Goal: Find specific page/section: Find specific page/section

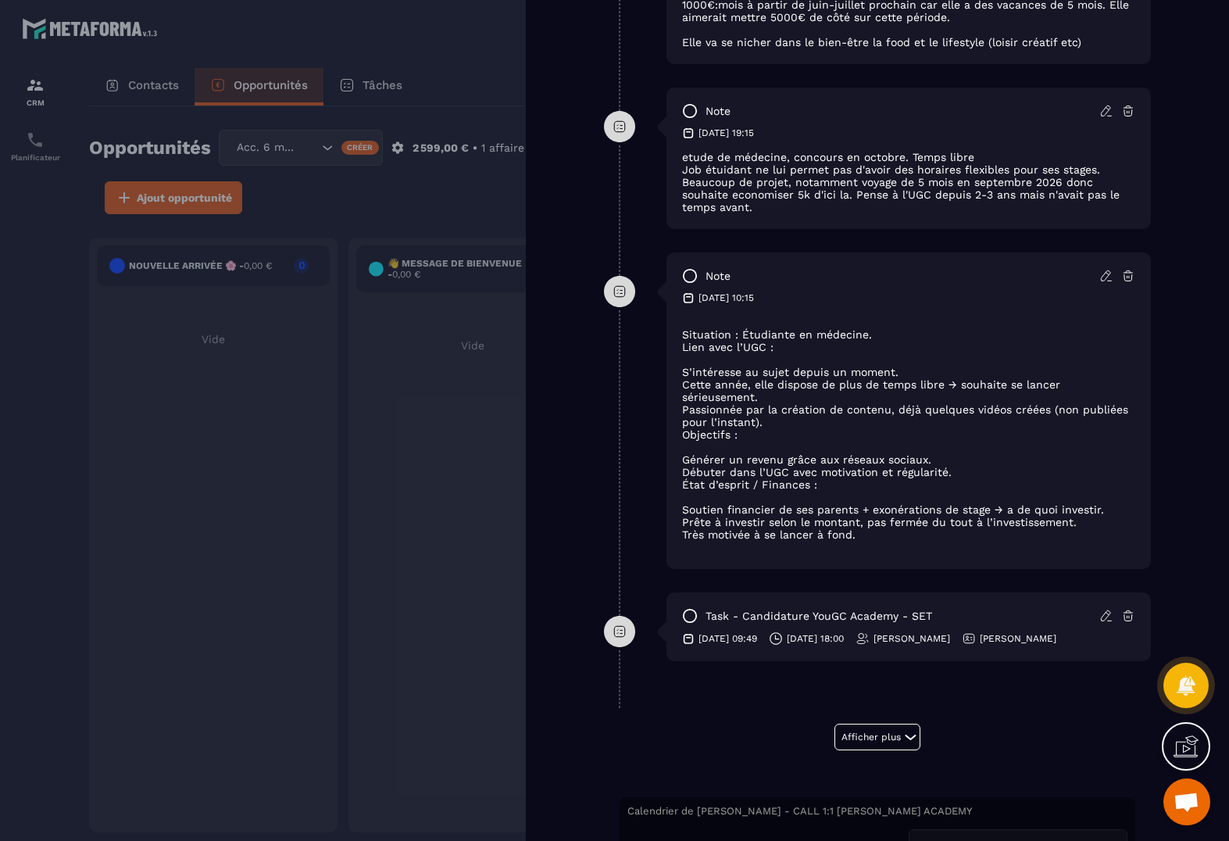
scroll to position [1317, 0]
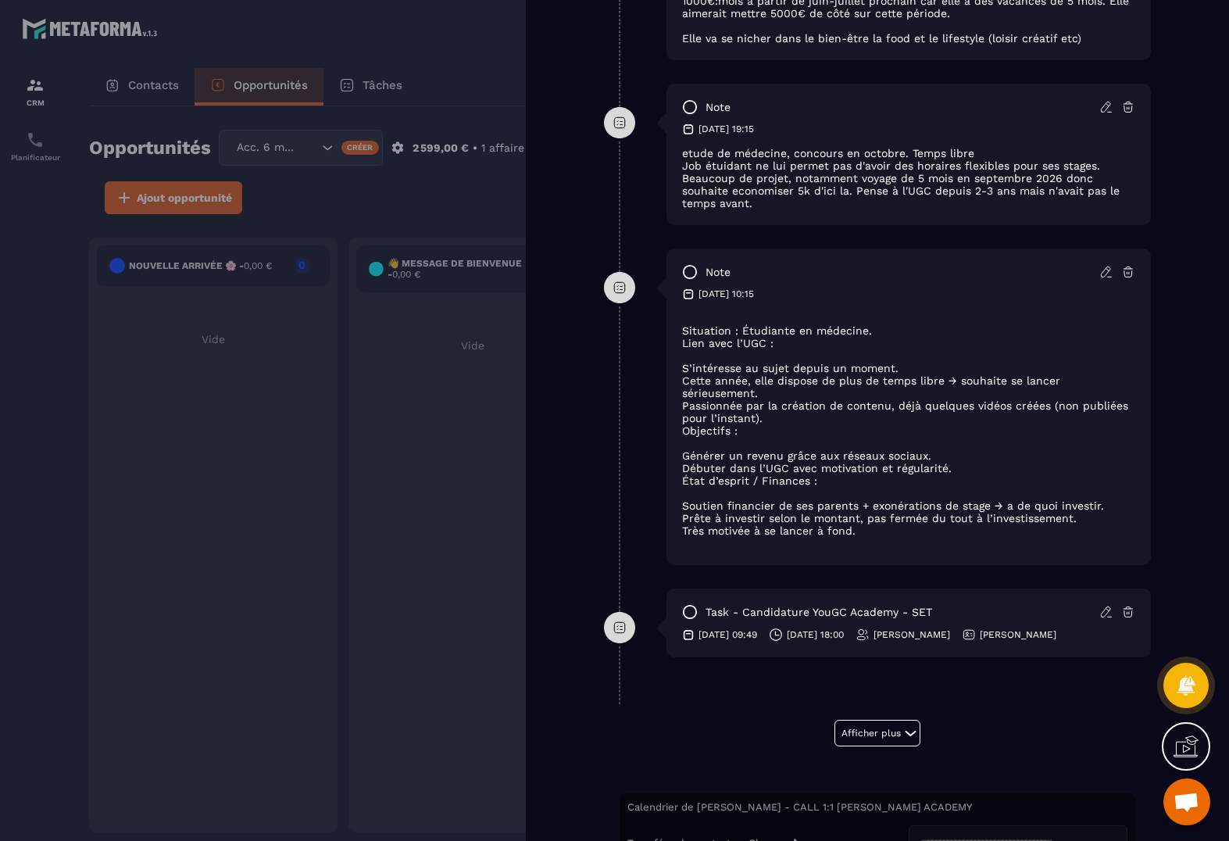
click at [417, 484] on div at bounding box center [614, 420] width 1229 height 841
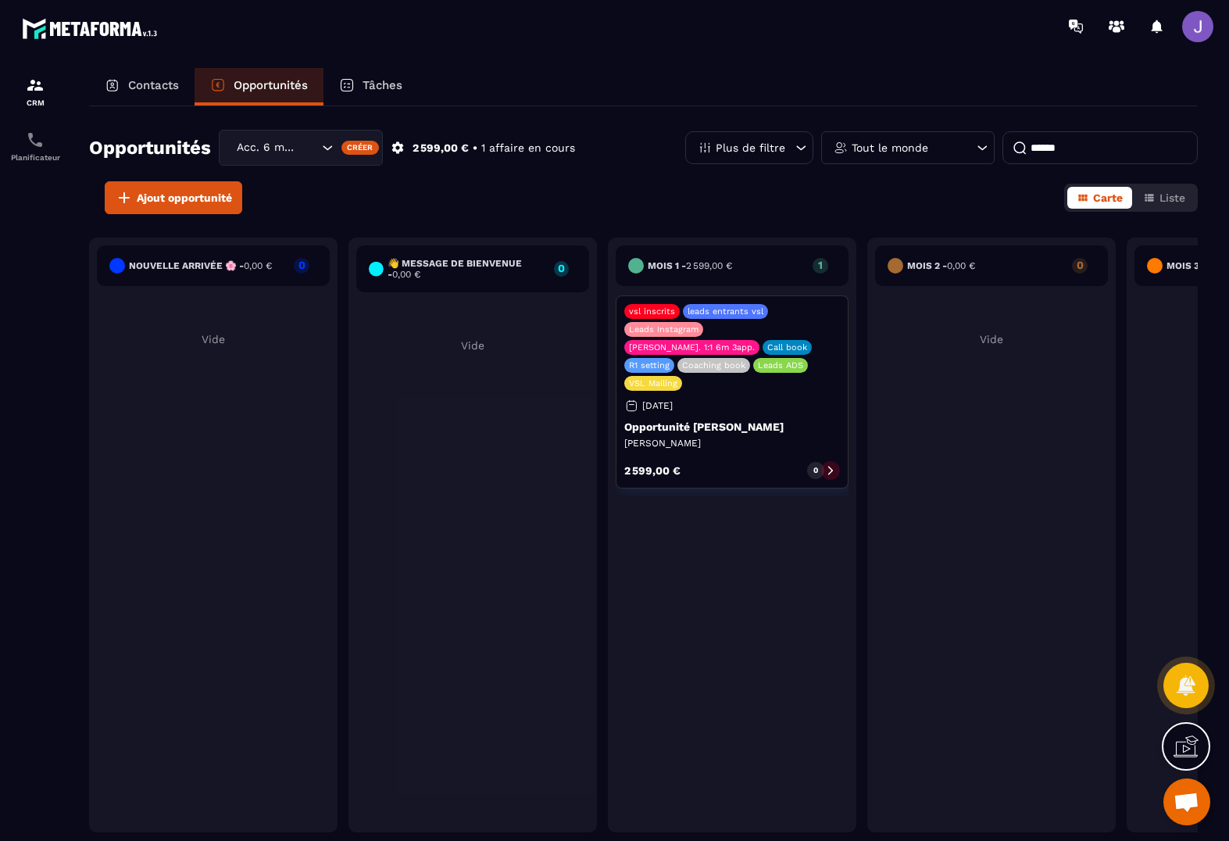
click at [1096, 145] on input "******" at bounding box center [1100, 147] width 195 height 33
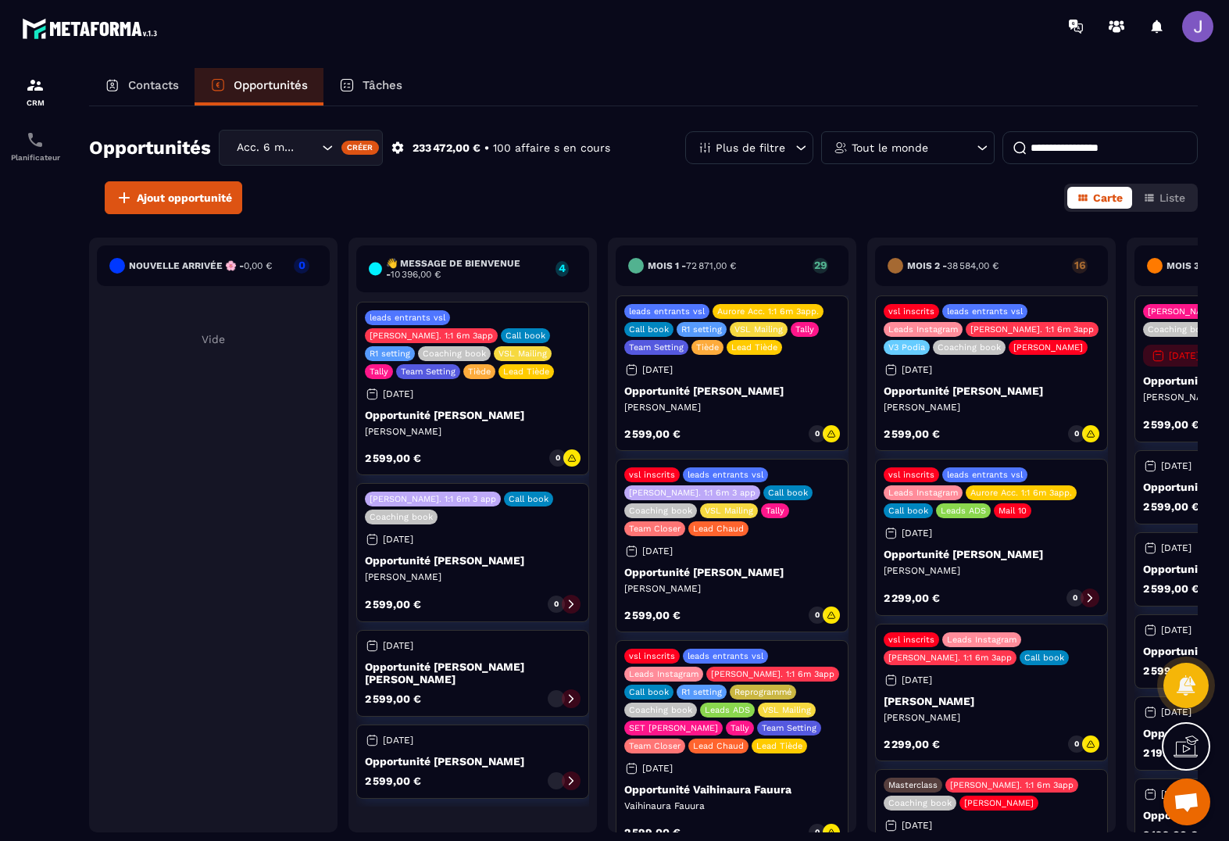
scroll to position [1, 0]
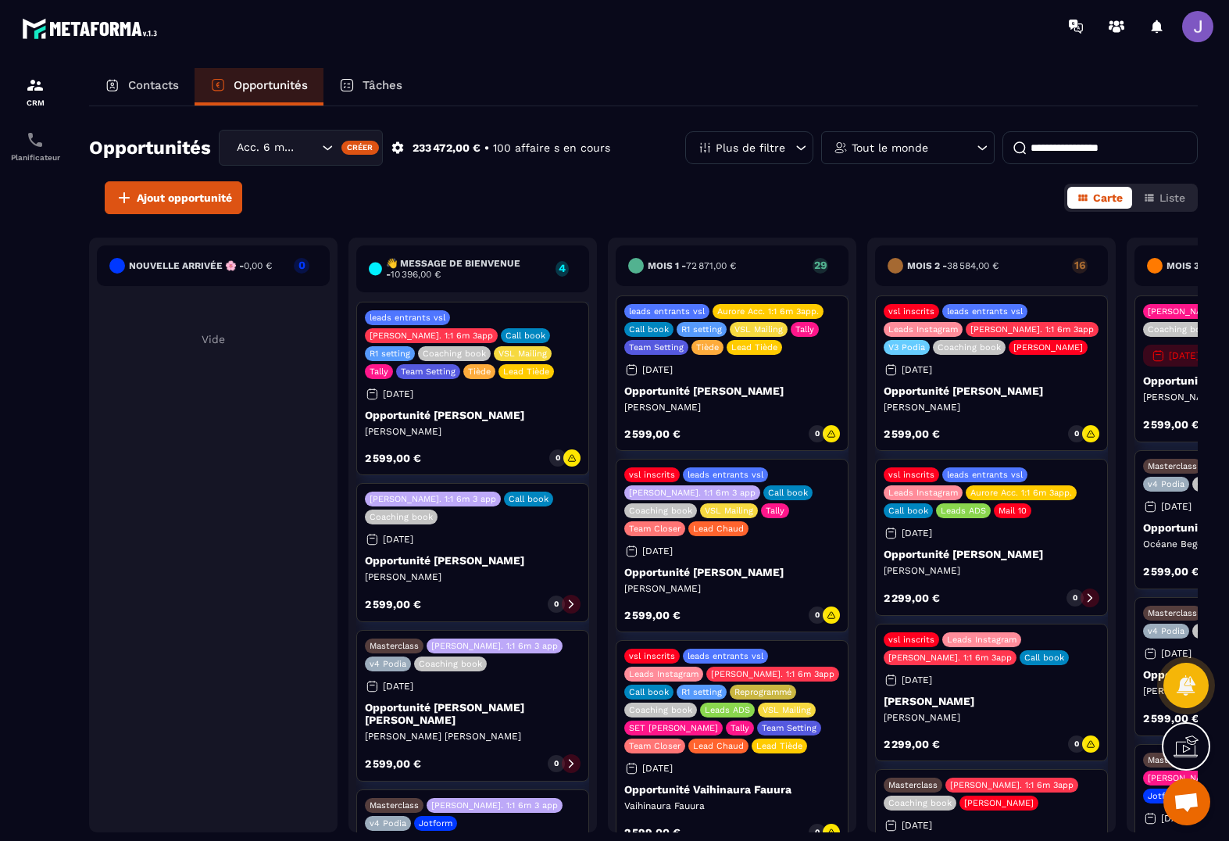
click at [1094, 143] on input at bounding box center [1100, 147] width 195 height 33
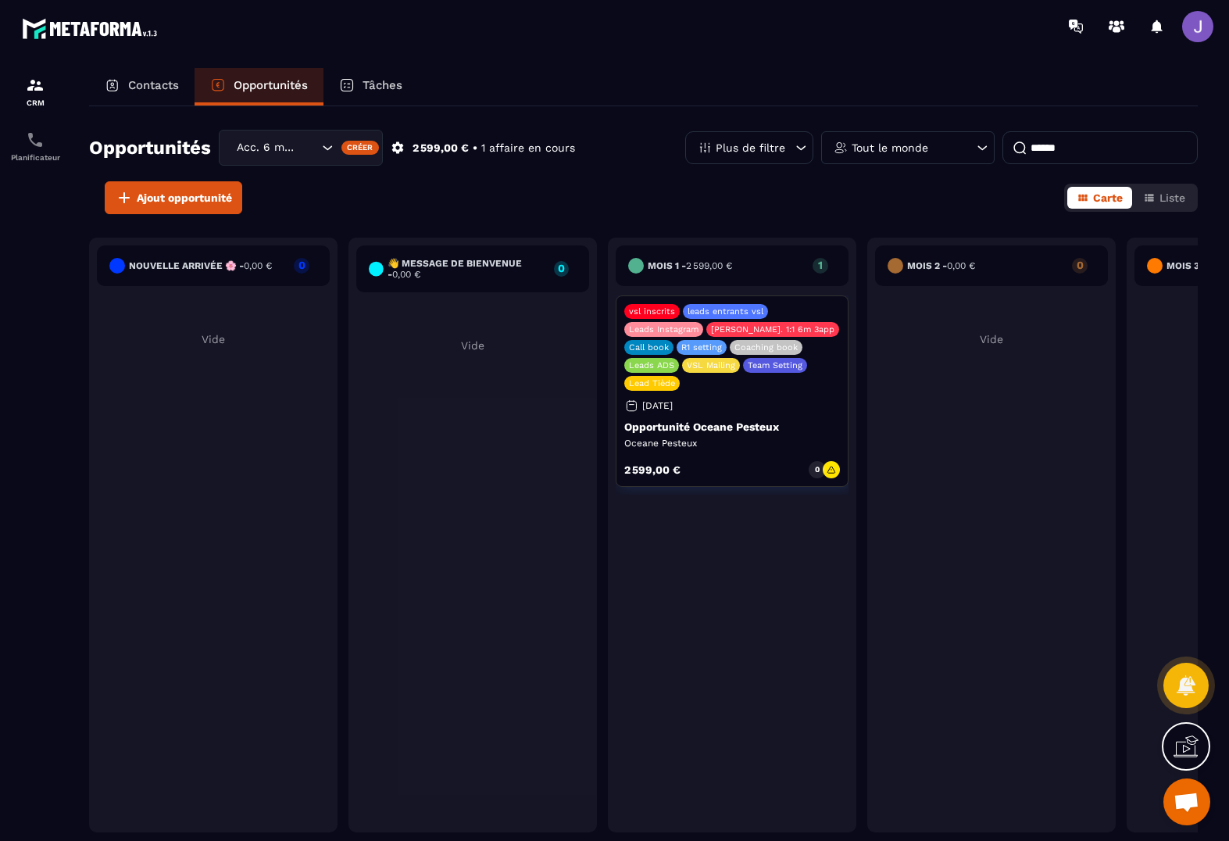
type input "******"
click at [824, 392] on div "vsl inscrits leads entrants vsl Leads Instagram [PERSON_NAME]. 1:1 6m 3app Call…" at bounding box center [732, 390] width 233 height 191
click at [789, 393] on div "vsl inscrits leads entrants vsl Leads Instagram [PERSON_NAME]. 1:1 6m 3app Call…" at bounding box center [732, 390] width 233 height 191
click at [780, 413] on div "vsl inscrits leads entrants vsl Leads Instagram [PERSON_NAME]. 1:1 6m 3app Call…" at bounding box center [732, 390] width 233 height 191
click at [821, 312] on div "vsl inscrits leads entrants vsl Leads Instagram [PERSON_NAME]. 1:1 6m 3app Call…" at bounding box center [732, 347] width 216 height 87
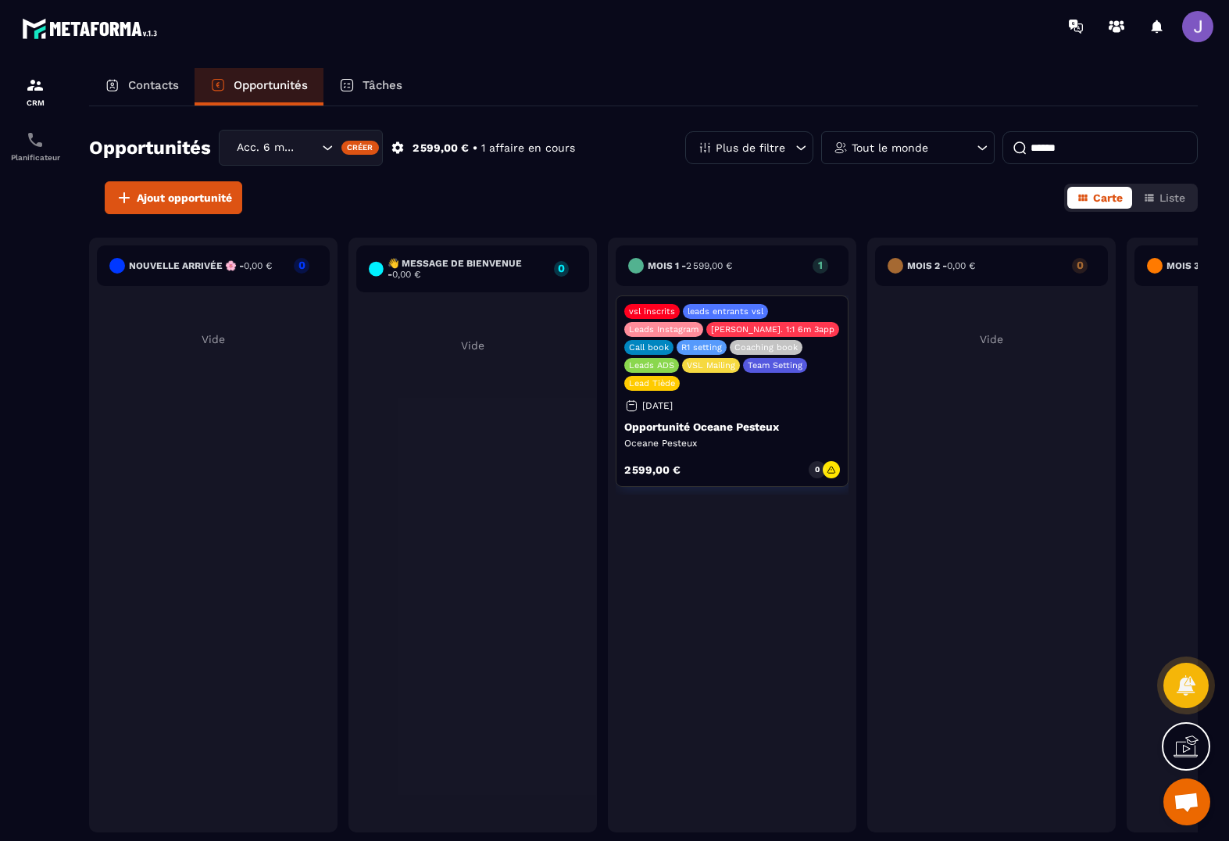
click at [757, 413] on div "vsl inscrits leads entrants vsl Leads Instagram [PERSON_NAME]. 1:1 6m 3app Call…" at bounding box center [732, 390] width 233 height 191
click at [834, 439] on p "Oceane Pesteux" at bounding box center [732, 443] width 216 height 13
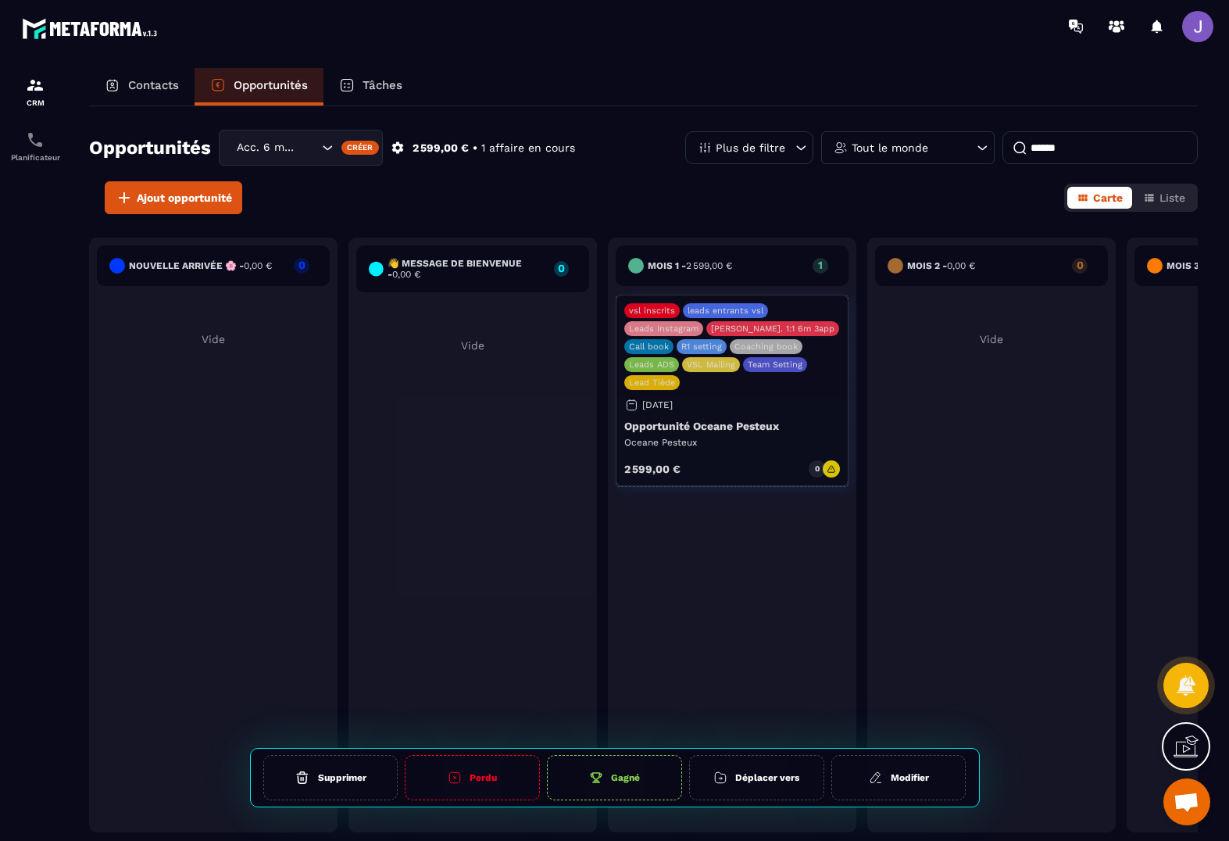
click at [834, 439] on p "Oceane Pesteux" at bounding box center [732, 443] width 216 height 13
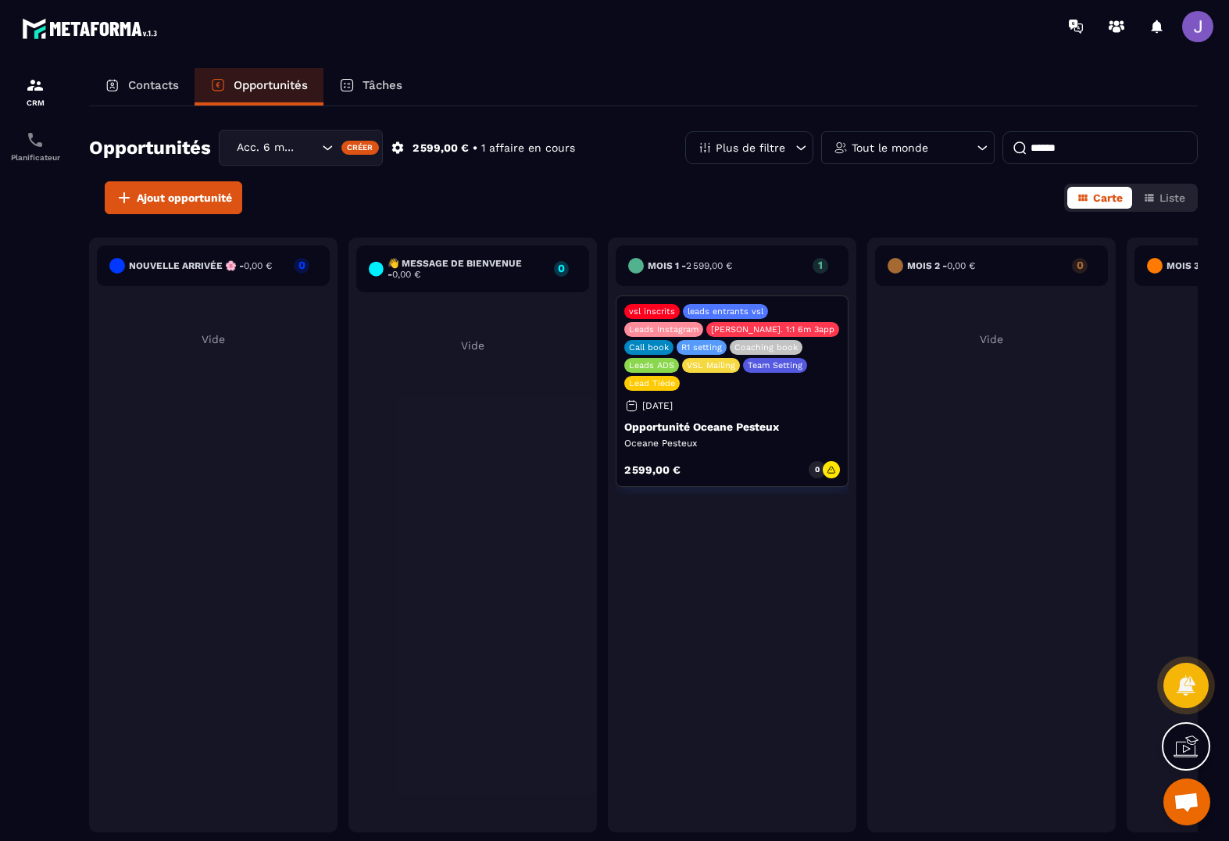
click at [821, 357] on div "vsl inscrits leads entrants vsl Leads Instagram [PERSON_NAME]. 1:1 6m 3app Call…" at bounding box center [732, 347] width 216 height 87
click at [787, 408] on div "vsl inscrits leads entrants vsl Leads Instagram [PERSON_NAME]. 1:1 6m 3app Call…" at bounding box center [732, 390] width 233 height 191
click at [741, 410] on div "vsl inscrits leads entrants vsl Leads Instagram [PERSON_NAME]. 1:1 6m 3app Call…" at bounding box center [732, 390] width 233 height 191
click at [742, 410] on div "vsl inscrits leads entrants vsl Leads Instagram [PERSON_NAME]. 1:1 6m 3app Call…" at bounding box center [732, 390] width 233 height 191
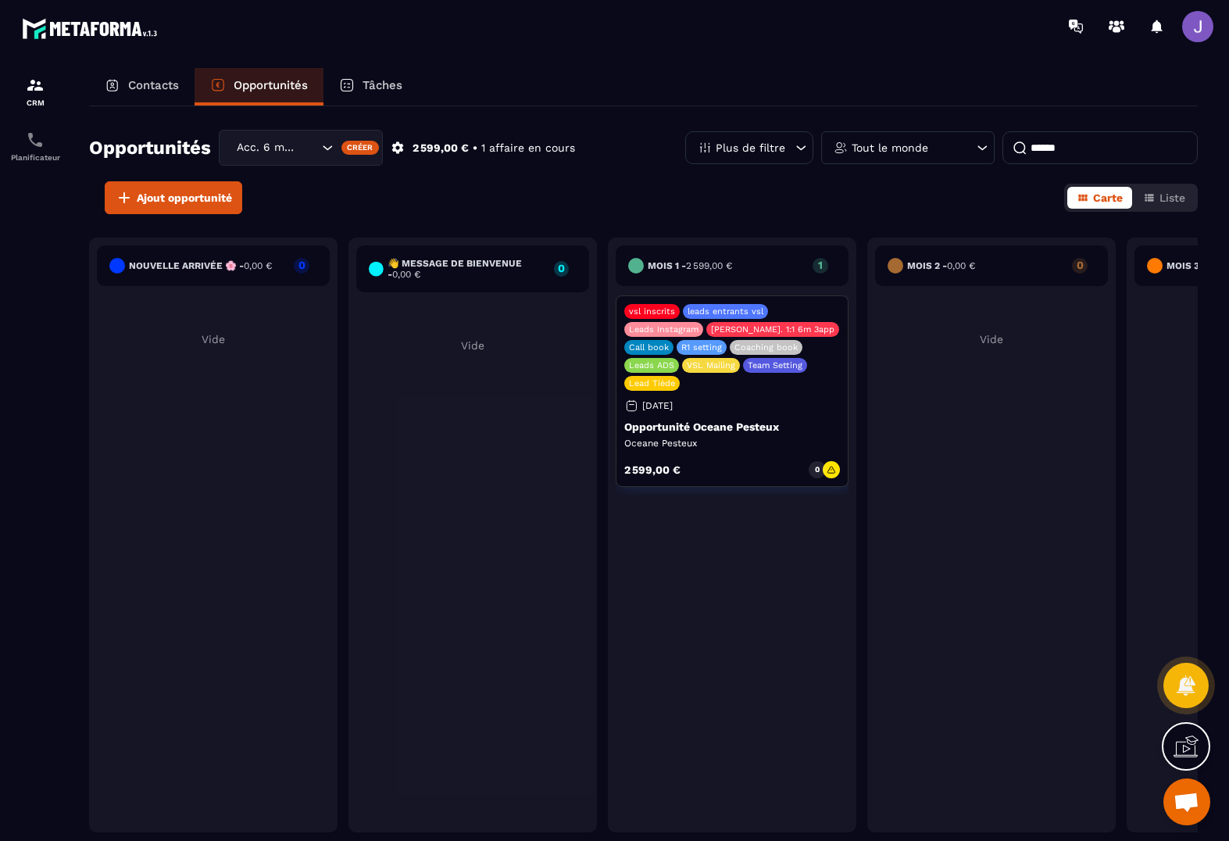
click at [768, 410] on div "vsl inscrits leads entrants vsl Leads Instagram [PERSON_NAME]. 1:1 6m 3app Call…" at bounding box center [732, 390] width 233 height 191
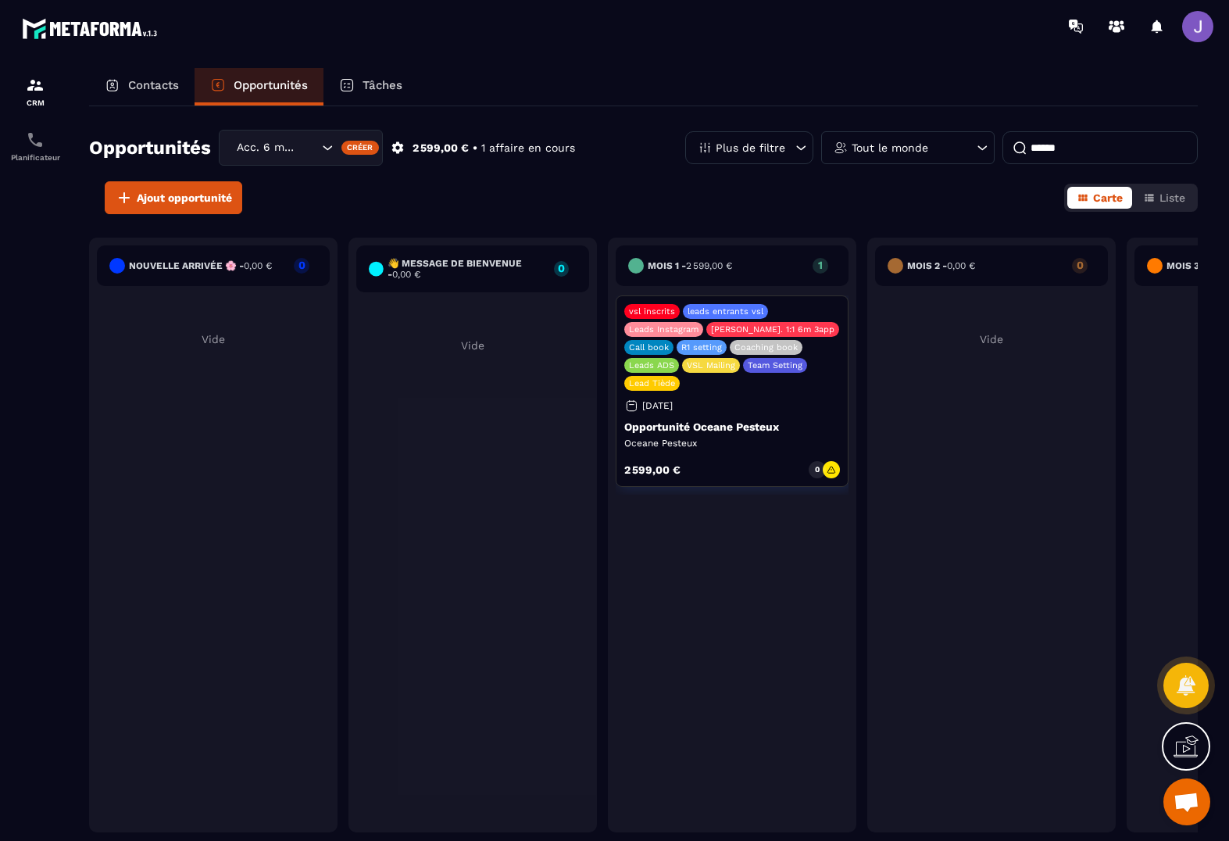
click at [652, 310] on p "vsl inscrits" at bounding box center [652, 311] width 46 height 10
click at [126, 74] on div "Contacts" at bounding box center [142, 87] width 106 height 38
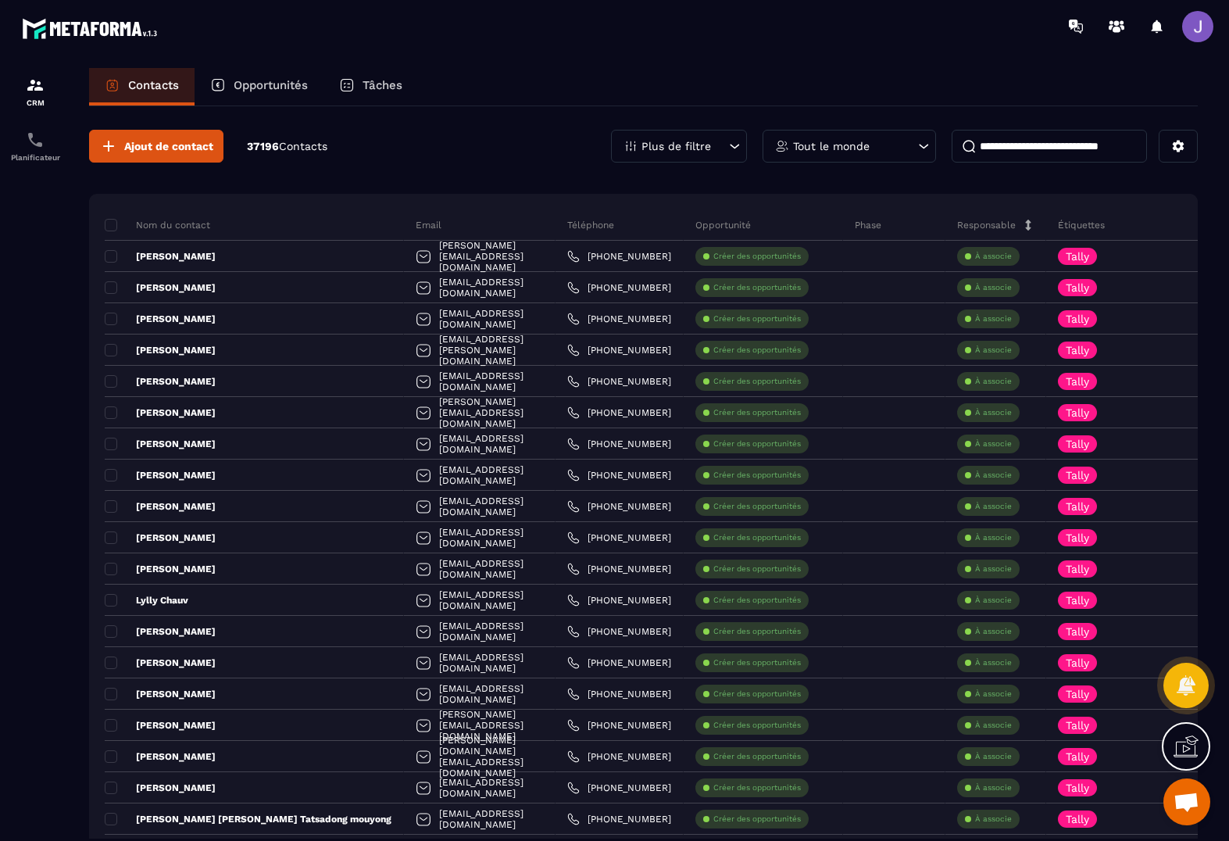
click at [1044, 142] on input at bounding box center [1049, 146] width 195 height 33
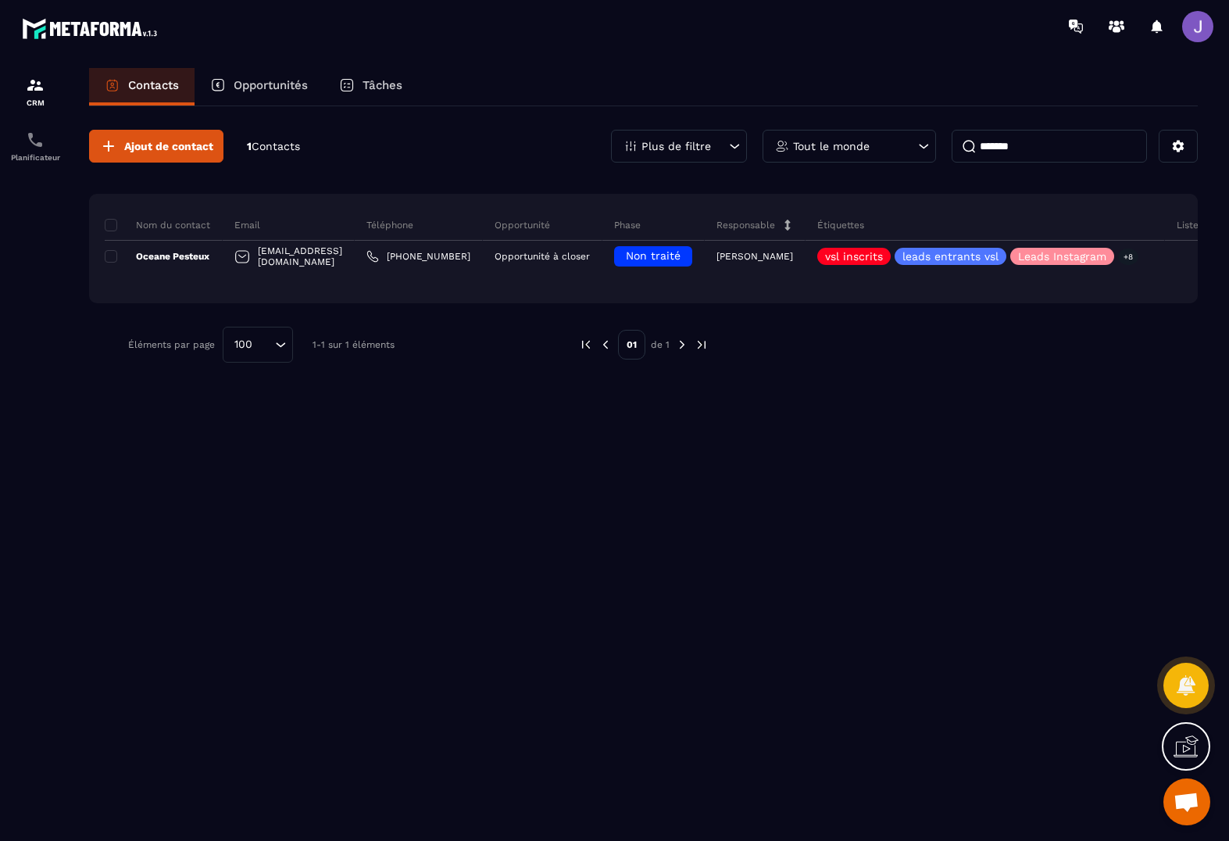
type input "*******"
click at [719, 148] on div "Plus de filtre" at bounding box center [679, 146] width 136 height 33
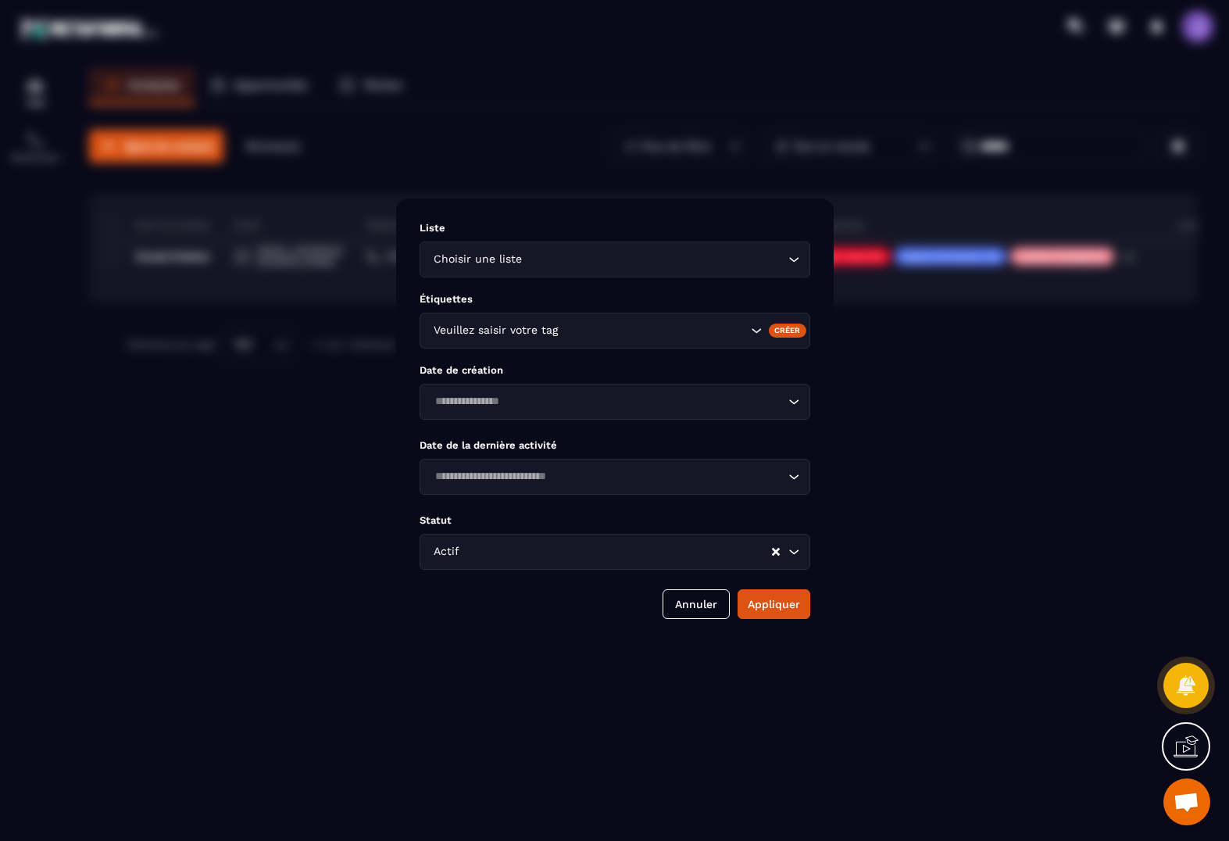
click at [719, 148] on div "Modal window" at bounding box center [614, 420] width 1229 height 841
click at [1199, 148] on div "Modal window" at bounding box center [614, 420] width 1229 height 841
click at [1190, 152] on div "Modal window" at bounding box center [614, 420] width 1229 height 841
click at [1177, 154] on div "Modal window" at bounding box center [614, 420] width 1229 height 841
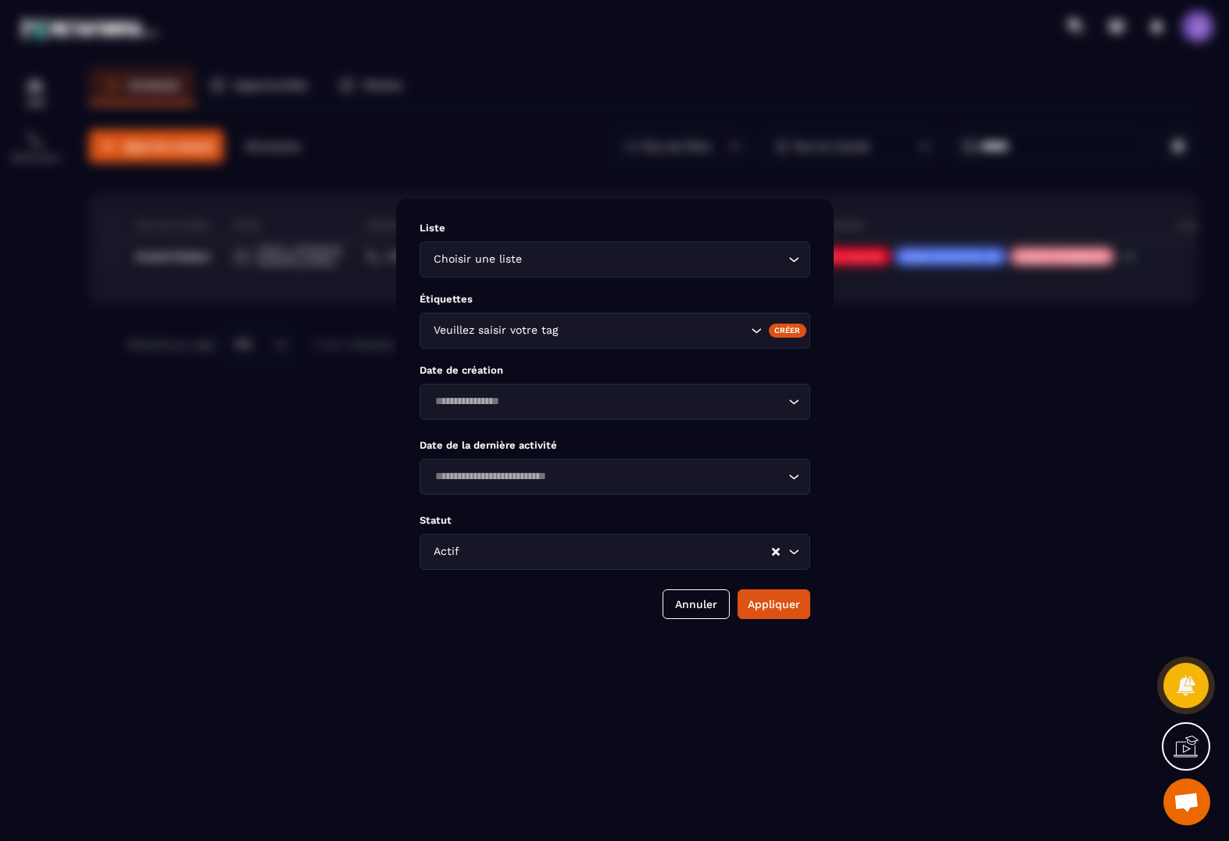
click at [884, 510] on div "Modal window" at bounding box center [614, 420] width 1229 height 841
click at [706, 608] on button "Annuler" at bounding box center [696, 604] width 67 height 30
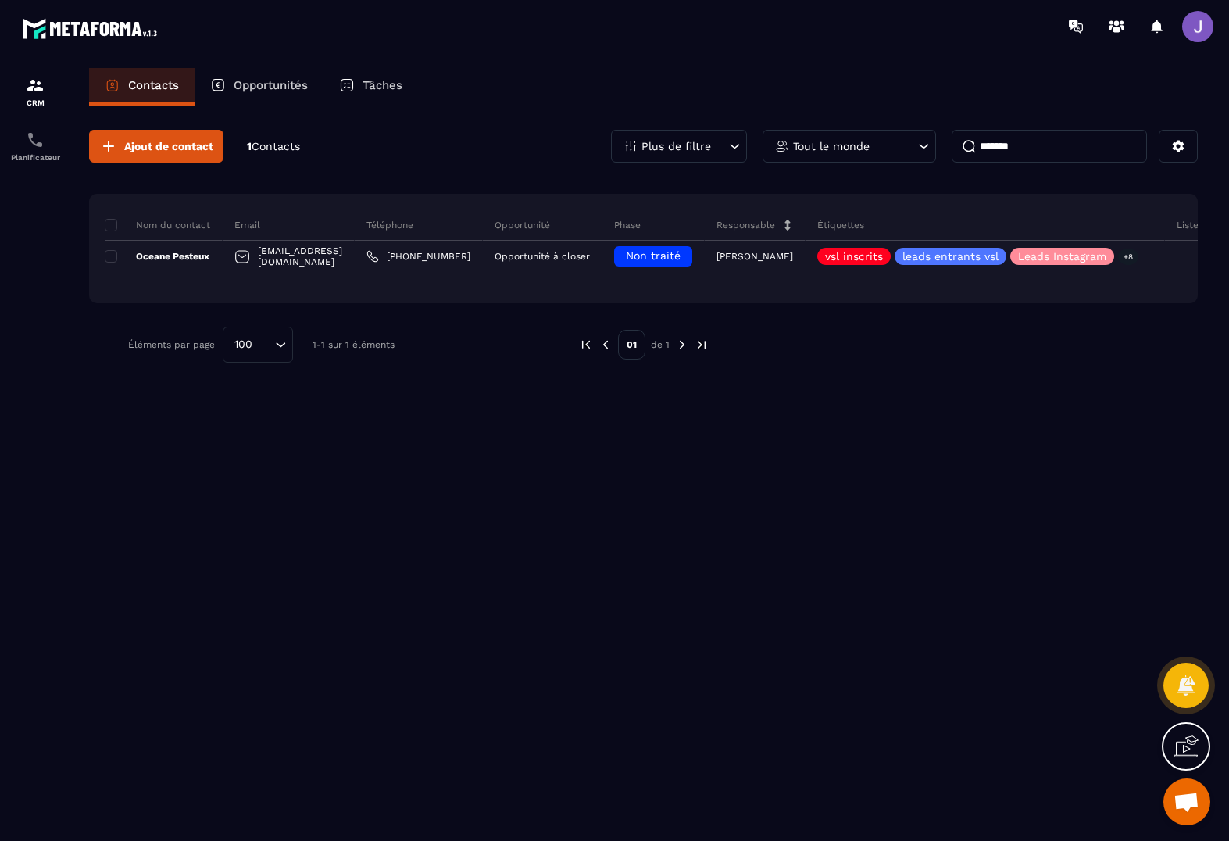
click at [238, 85] on p "Opportunités" at bounding box center [271, 85] width 74 height 14
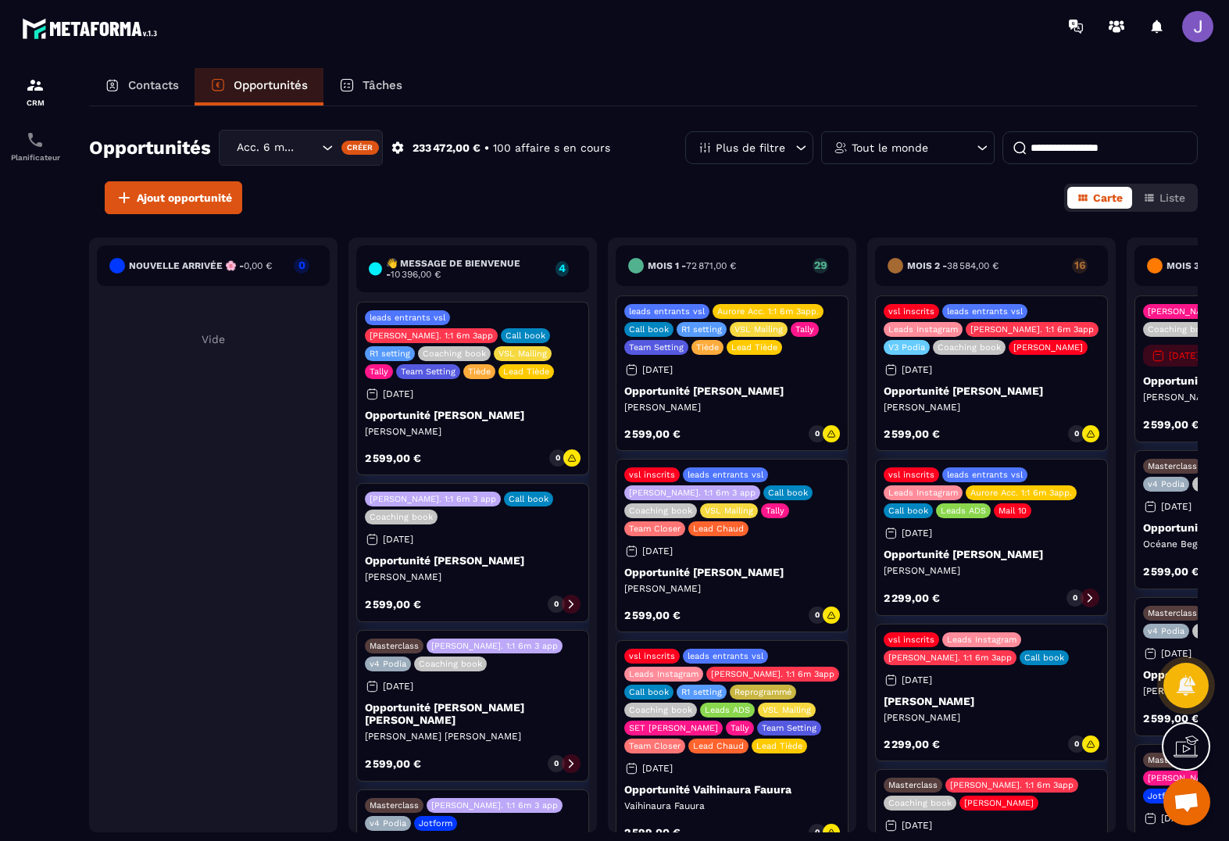
click at [363, 84] on div "Tâches" at bounding box center [371, 87] width 95 height 38
